Goal: Communication & Community: Connect with others

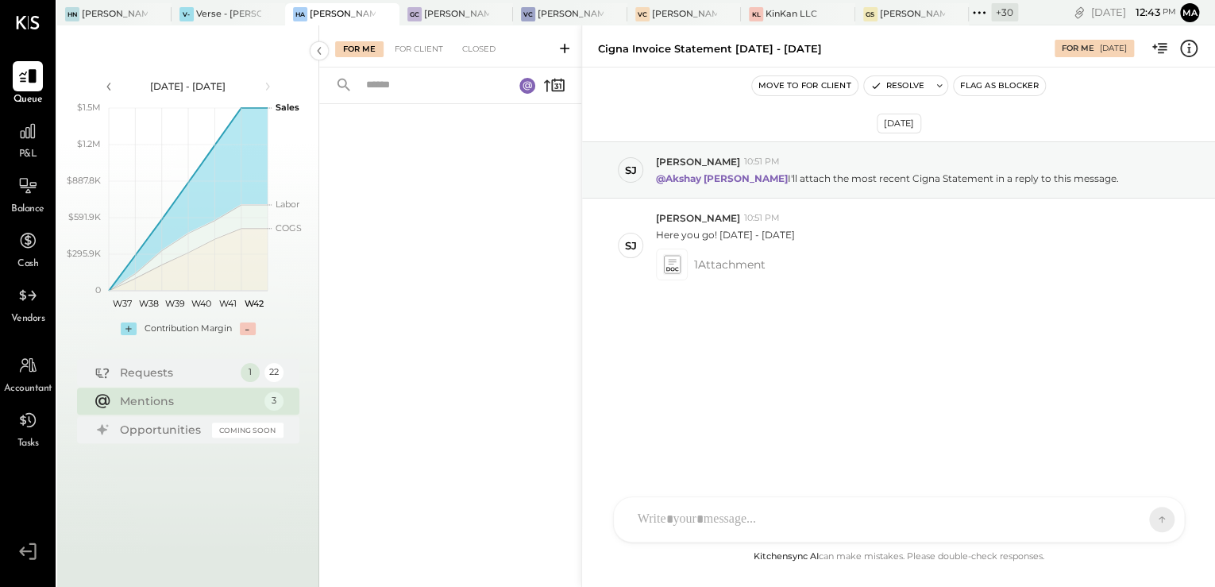
click at [499, 571] on div "For Me For Client Closed" at bounding box center [450, 305] width 262 height 561
click at [401, 58] on div "For Me For Client Closed" at bounding box center [450, 46] width 262 height 42
click at [406, 51] on div "For Client" at bounding box center [419, 49] width 64 height 16
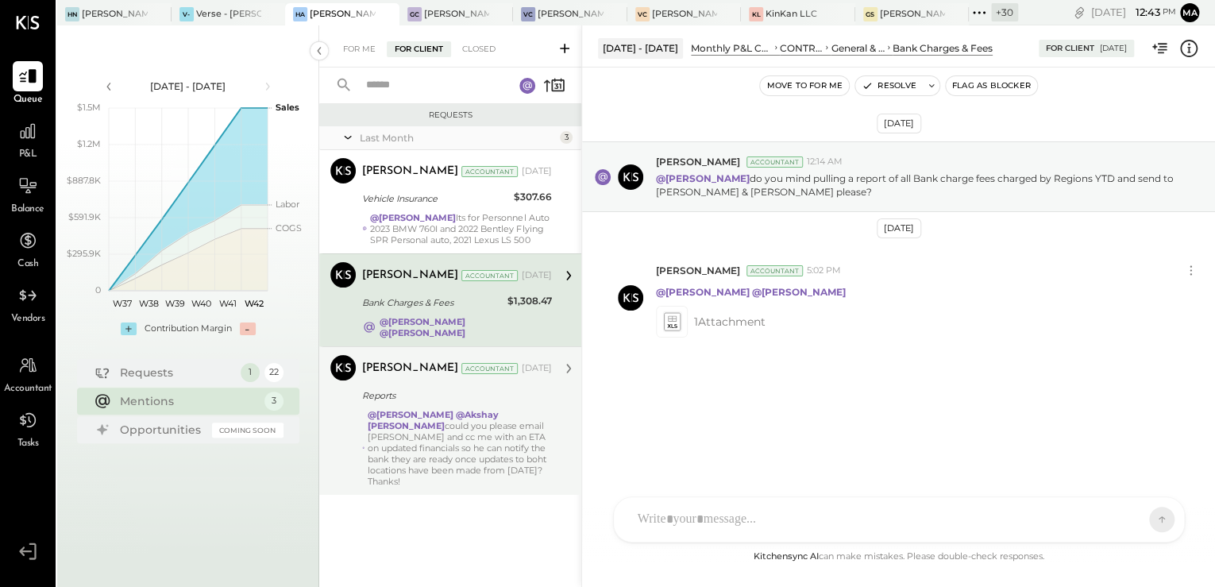
click at [429, 415] on div "@[PERSON_NAME] @Akshay [PERSON_NAME] could you please email [PERSON_NAME] and c…" at bounding box center [460, 448] width 184 height 78
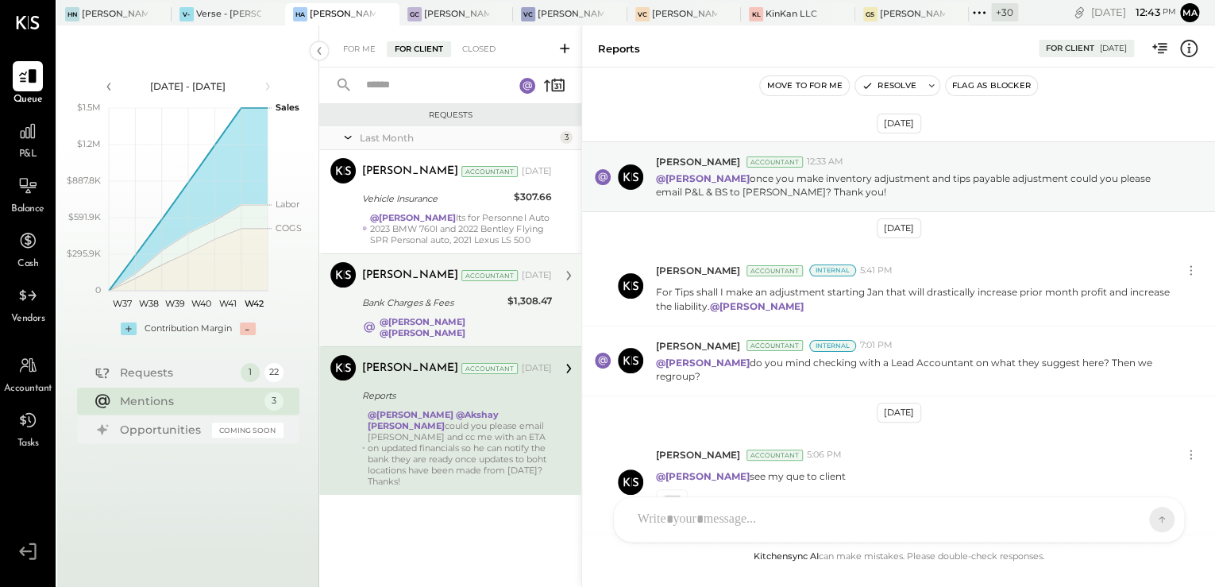
scroll to position [355, 0]
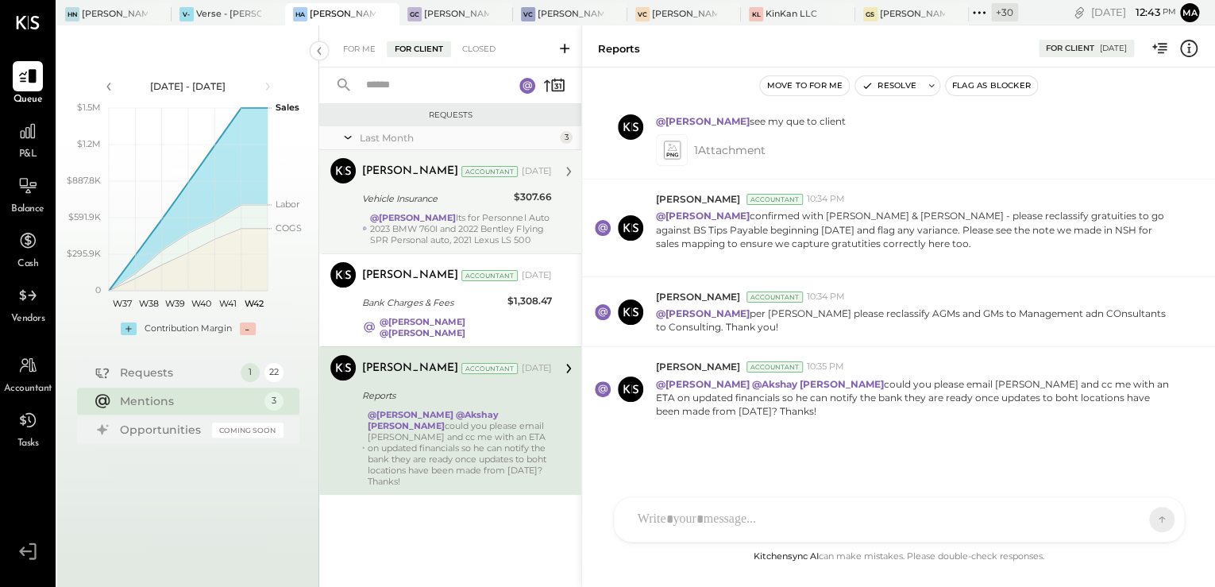
click at [430, 216] on strong "@[PERSON_NAME]" at bounding box center [413, 217] width 86 height 11
